Goal: Task Accomplishment & Management: Manage account settings

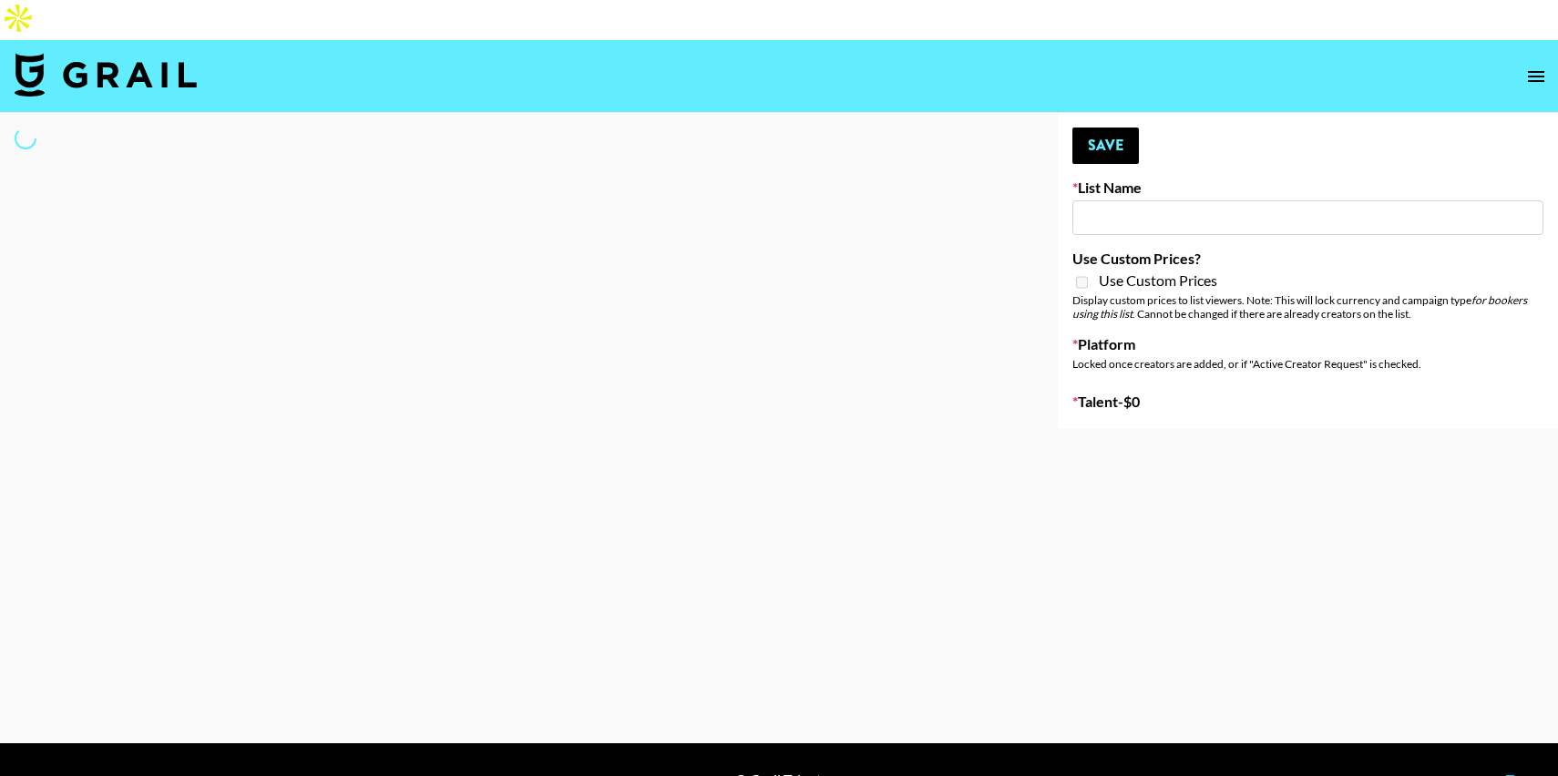
click at [1131, 200] on input at bounding box center [1307, 217] width 471 height 35
type input "Nourish"
checkbox input "true"
select select "Brand"
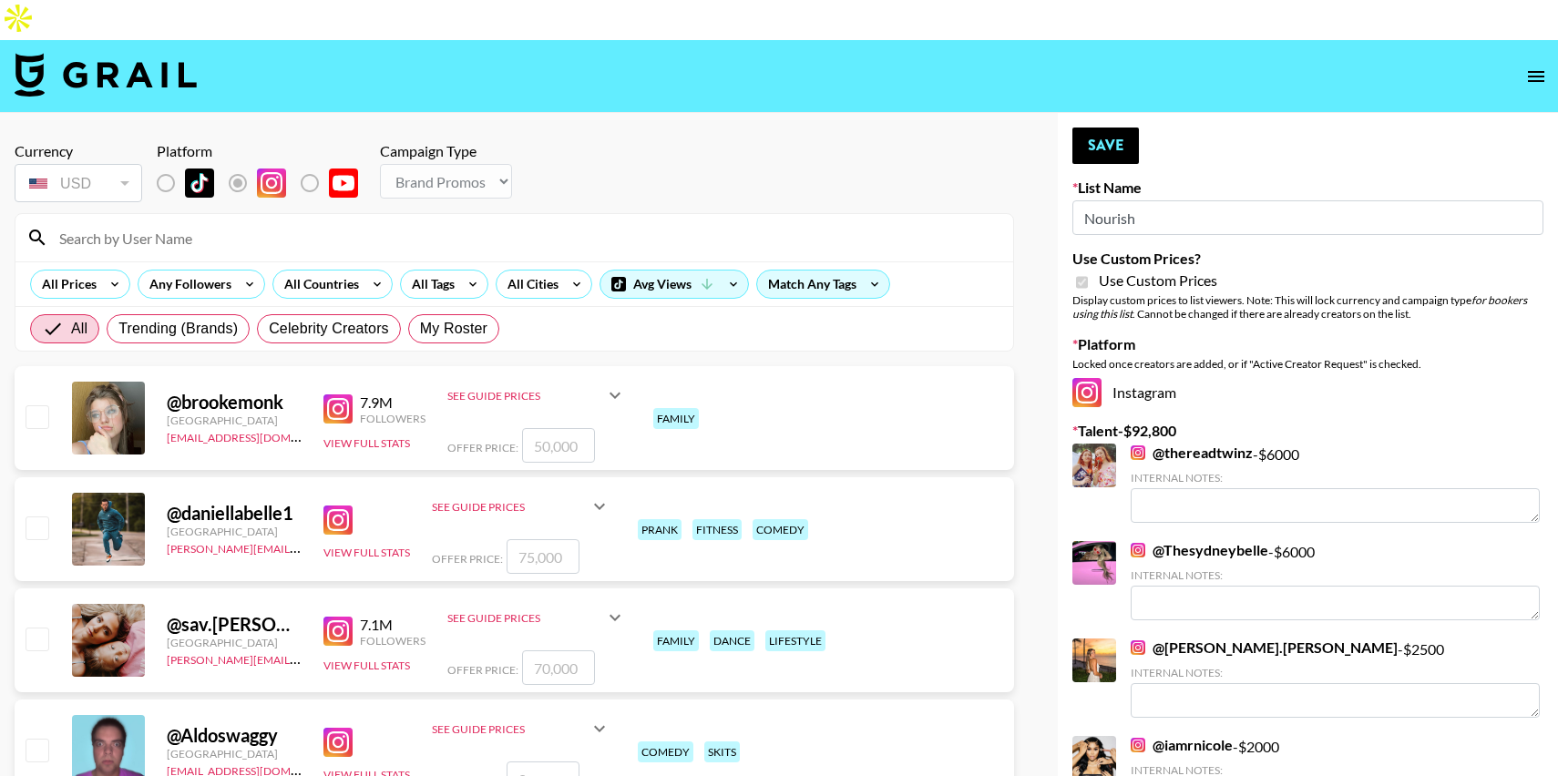
click at [362, 223] on input at bounding box center [525, 237] width 954 height 29
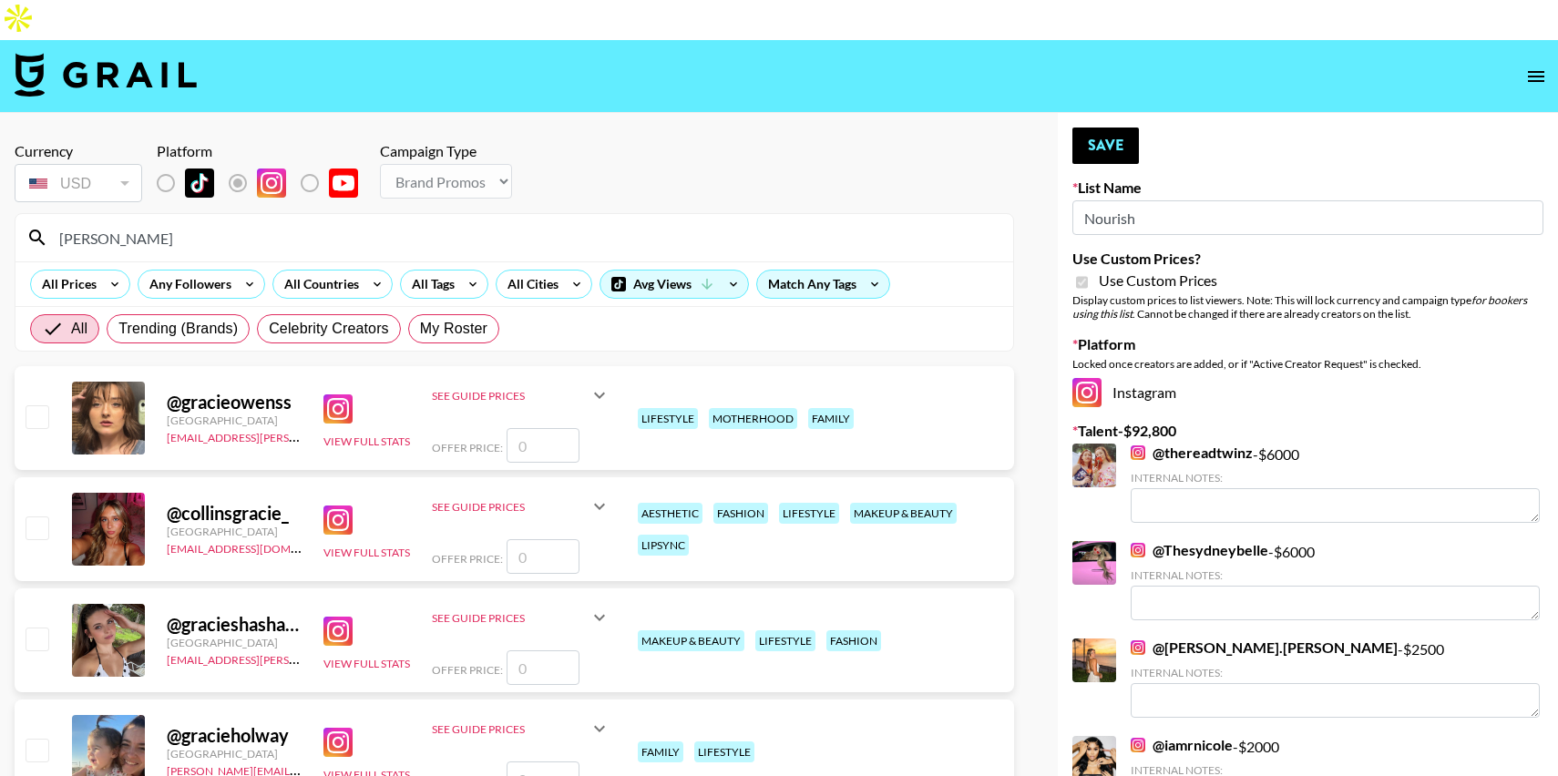
type input "[PERSON_NAME]"
click at [561, 428] on input "number" at bounding box center [543, 445] width 73 height 35
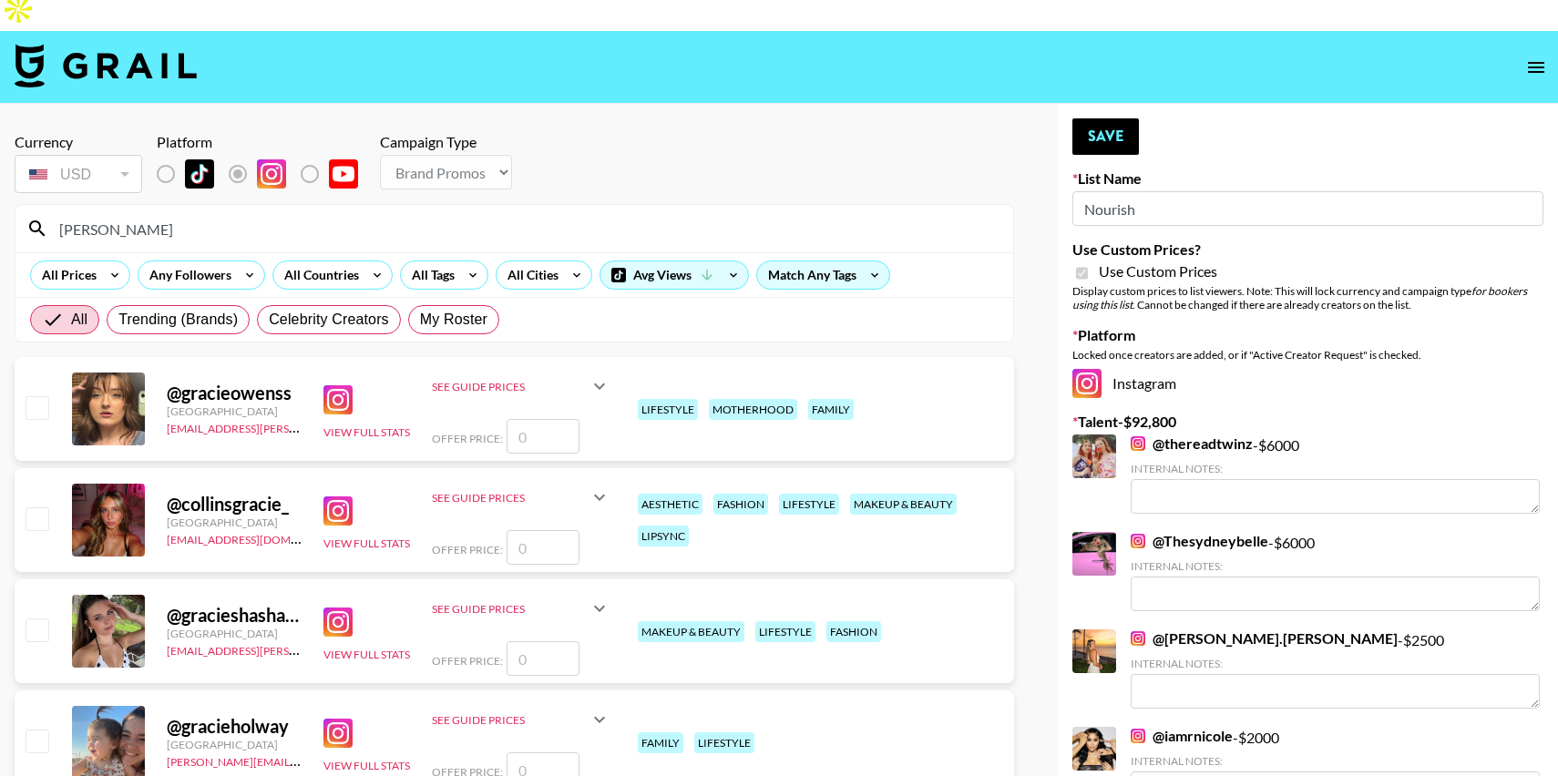
click at [555, 419] on input "number" at bounding box center [543, 436] width 73 height 35
checkbox input "true"
type input "3000"
click at [943, 311] on section "Currency USD USD ​ Platform Campaign Type Choose Type... Song Promos Brand Prom…" at bounding box center [514, 459] width 999 height 683
click at [1109, 118] on button "Save" at bounding box center [1105, 136] width 67 height 36
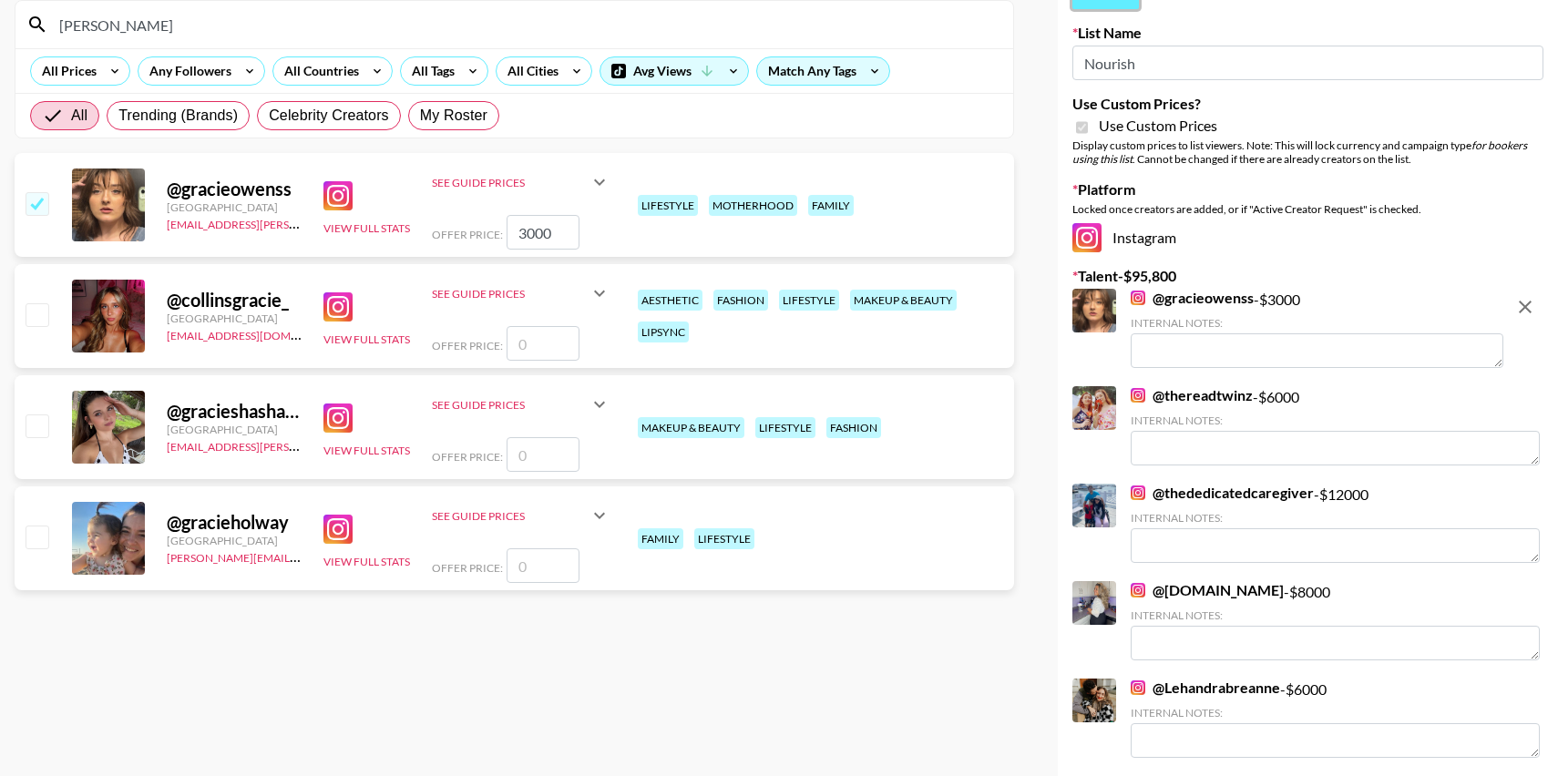
scroll to position [493, 0]
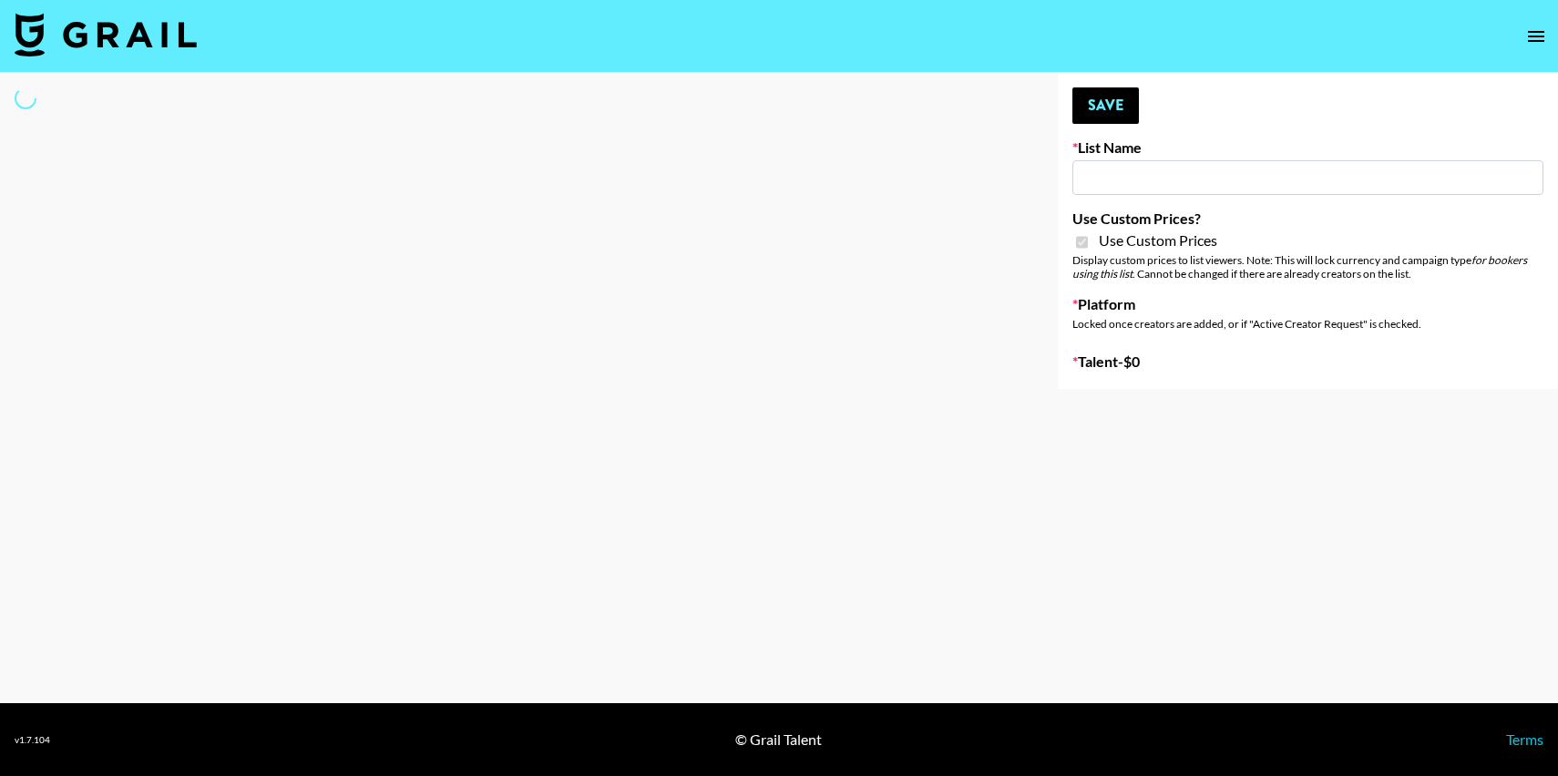
type input "FlexiSpot (Japanese Joinery Bed)"
checkbox input "true"
select select "Brand"
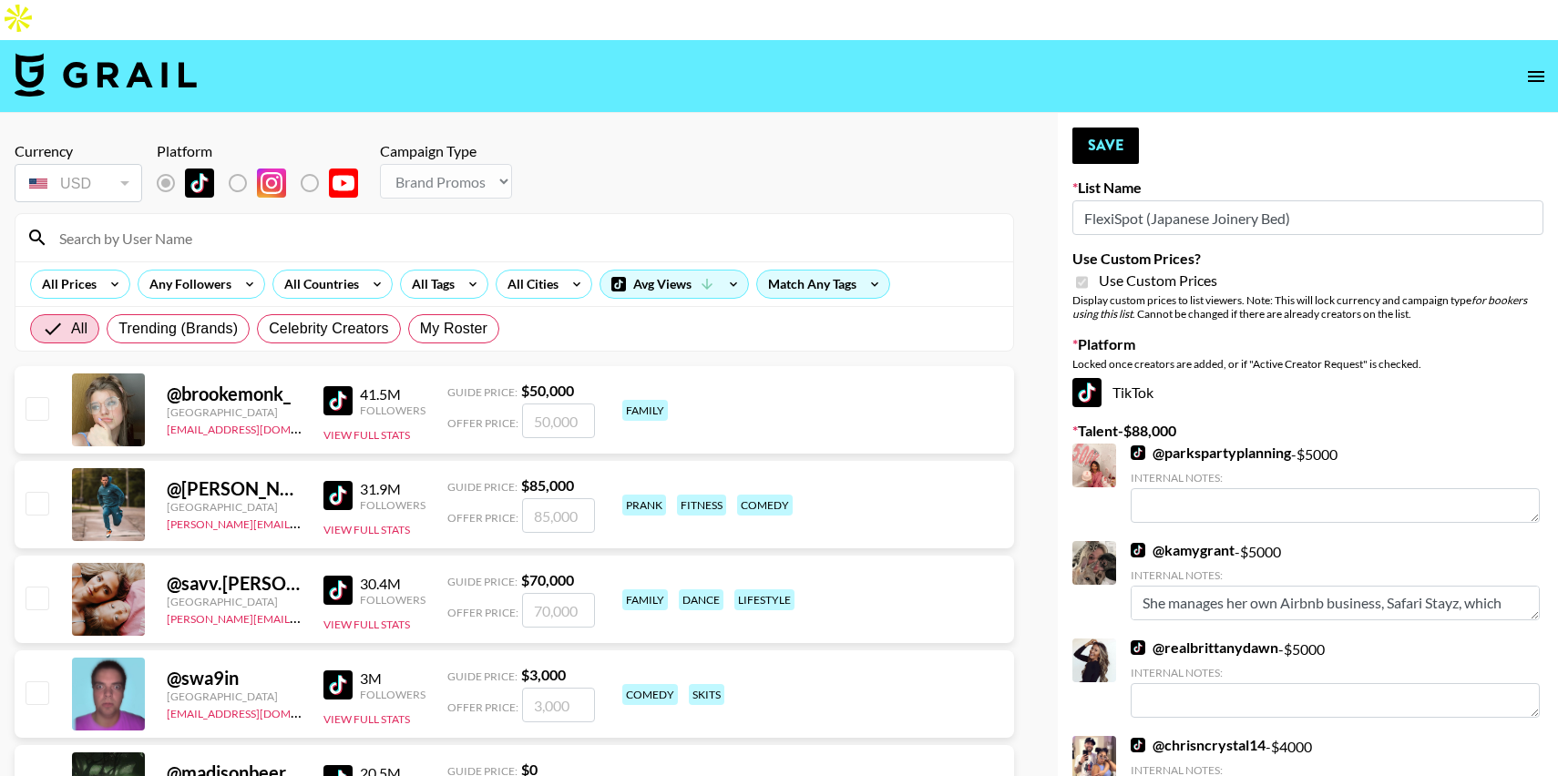
click at [343, 214] on div at bounding box center [514, 237] width 998 height 47
click at [320, 223] on input at bounding box center [525, 237] width 954 height 29
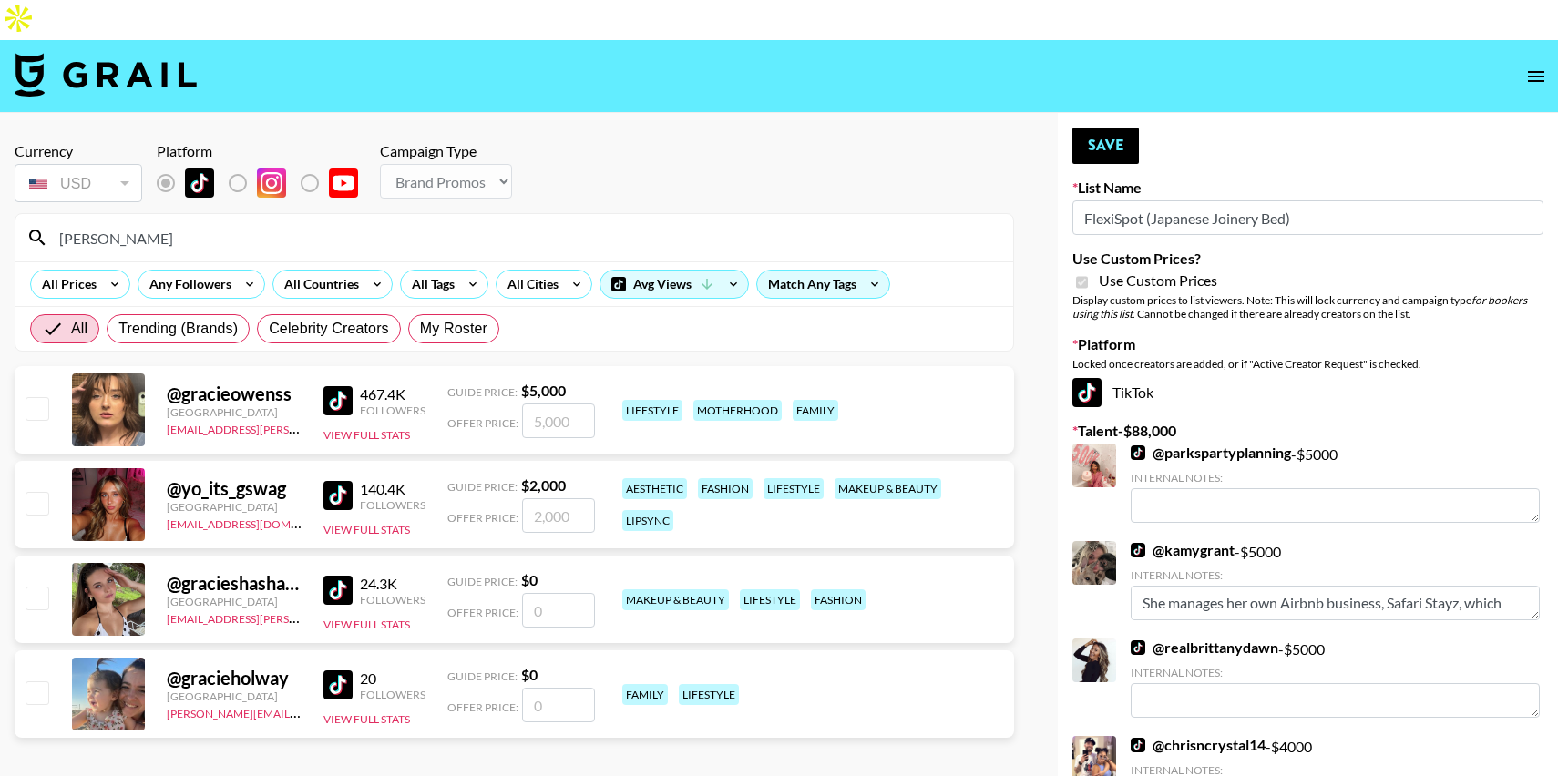
type input "[PERSON_NAME]"
click at [543, 404] on input "number" at bounding box center [558, 421] width 73 height 35
click at [558, 404] on input "number" at bounding box center [558, 421] width 73 height 35
checkbox input "true"
type input "8000"
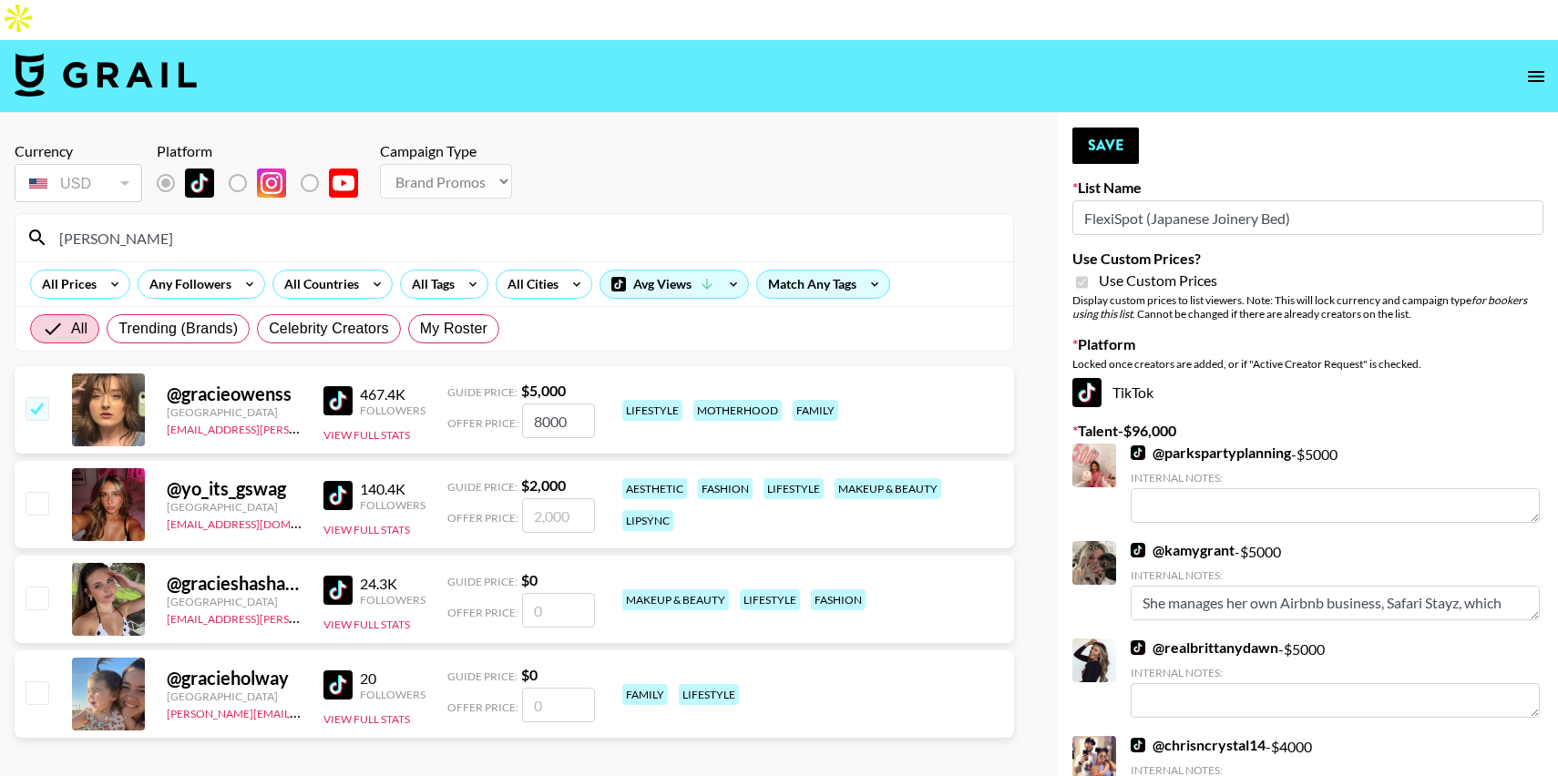
click at [732, 313] on section "Currency USD USD ​ Platform Campaign Type Choose Type... Song Promos Brand Prom…" at bounding box center [514, 443] width 999 height 630
click at [845, 394] on div "lifestyle motherhood family" at bounding box center [812, 410] width 390 height 32
click at [1107, 128] on button "Save" at bounding box center [1105, 146] width 67 height 36
